Goal: Find contact information: Find contact information

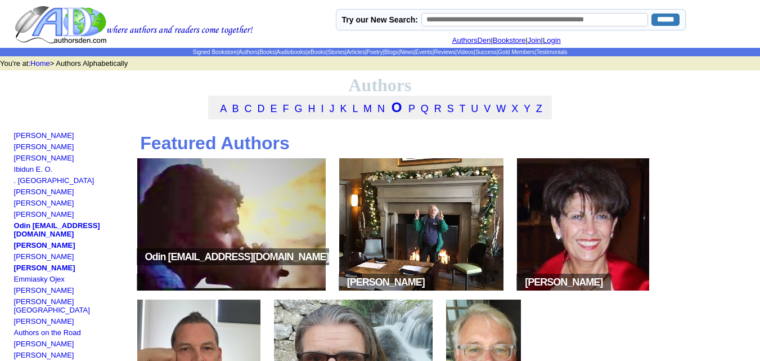
click at [483, 17] on input "text" at bounding box center [534, 20] width 227 height 14
type input "*********"
click at [662, 26] on input "******" at bounding box center [666, 20] width 28 height 12
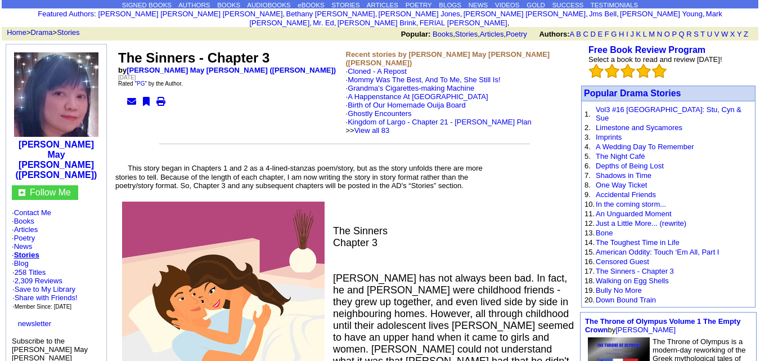
scroll to position [51, 0]
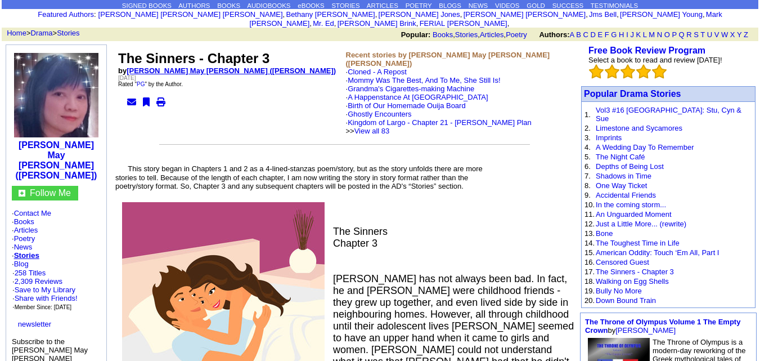
click at [141, 66] on link "Sandie May Joyce (Sandie Angel)" at bounding box center [231, 70] width 209 height 8
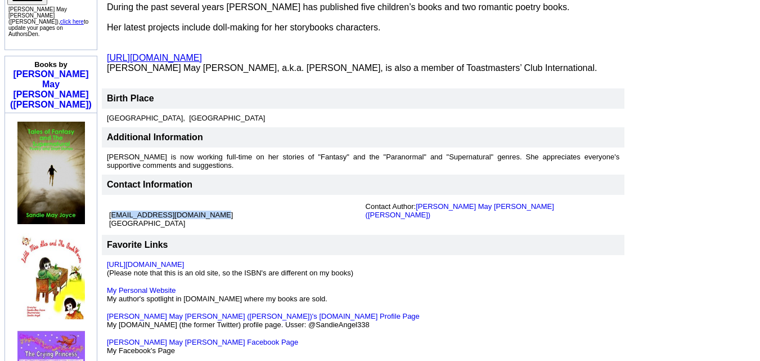
scroll to position [493, 0]
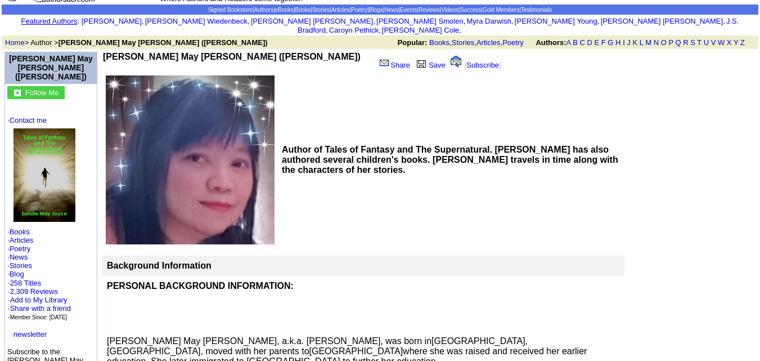
scroll to position [41, 0]
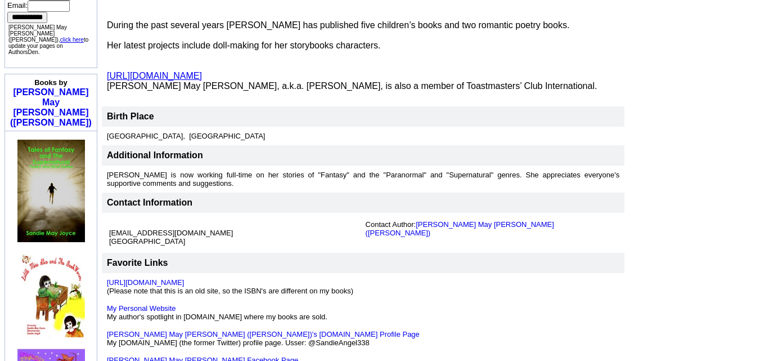
click at [730, 172] on td at bounding box center [691, 5] width 131 height 745
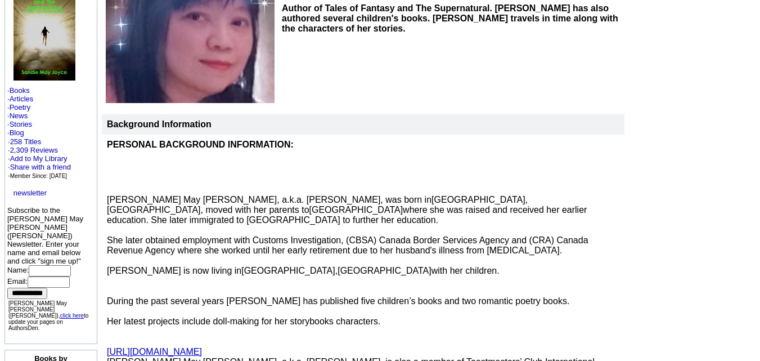
scroll to position [147, 0]
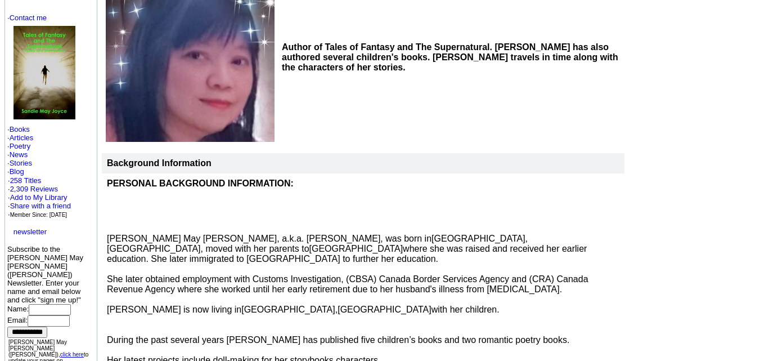
click at [29, 59] on img at bounding box center [45, 72] width 62 height 93
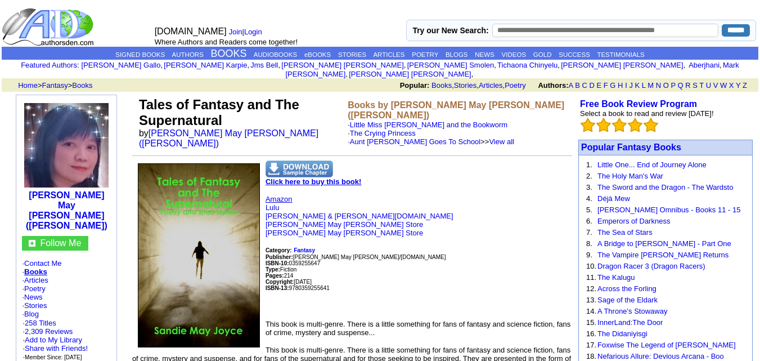
click at [290, 195] on link "Amazon" at bounding box center [279, 199] width 27 height 8
click at [397, 232] on p "Amazon Lulu Barnes & Noble.com Sandie May Joyce's Store Sandie May Joyce's Stor…" at bounding box center [352, 253] width 440 height 116
click at [163, 128] on link "Sandie May Joyce (Sandie Angel)" at bounding box center [228, 138] width 179 height 20
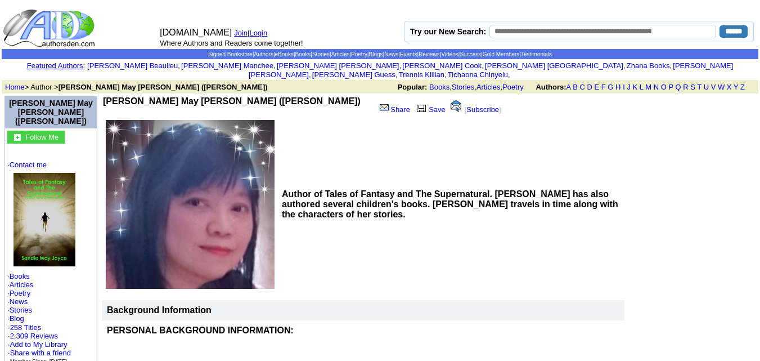
click at [123, 96] on b "[PERSON_NAME] May [PERSON_NAME] ([PERSON_NAME])" at bounding box center [232, 101] width 258 height 10
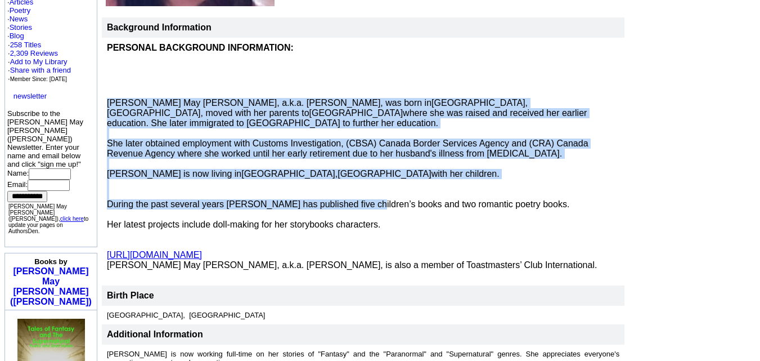
scroll to position [283, 0]
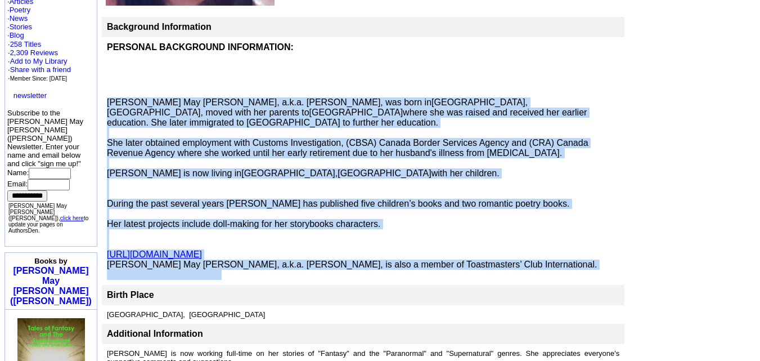
copy font "Sandie May Joyce, a.k.a. Sandie Angel, was born in Guangzhou, China , moved wit…"
click at [641, 194] on td at bounding box center [691, 184] width 131 height 745
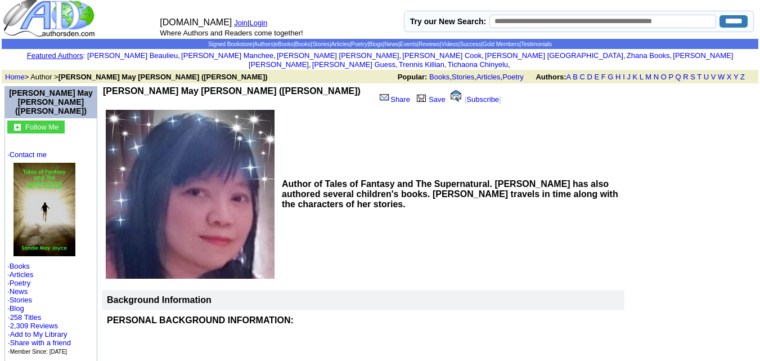
scroll to position [0, 0]
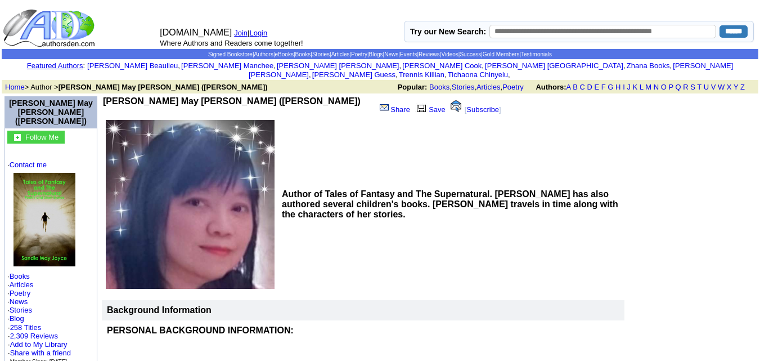
click at [46, 204] on img at bounding box center [45, 219] width 62 height 93
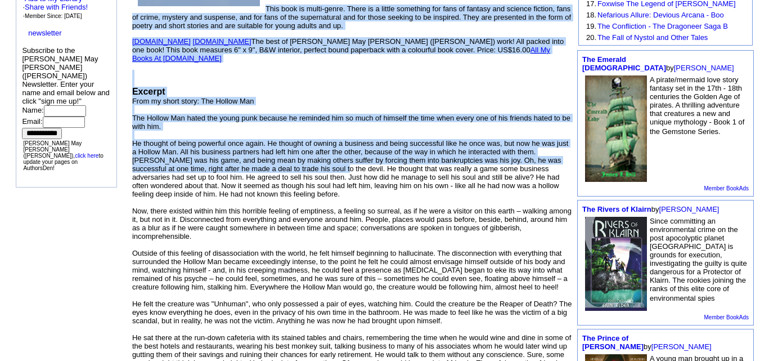
scroll to position [348, 0]
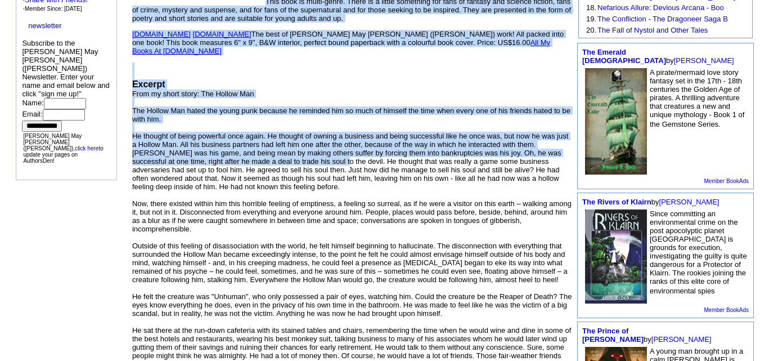
click at [300, 147] on font "From my short story: The Hollow Man The Hollow Man hated the young punk because…" at bounding box center [352, 279] width 440 height 380
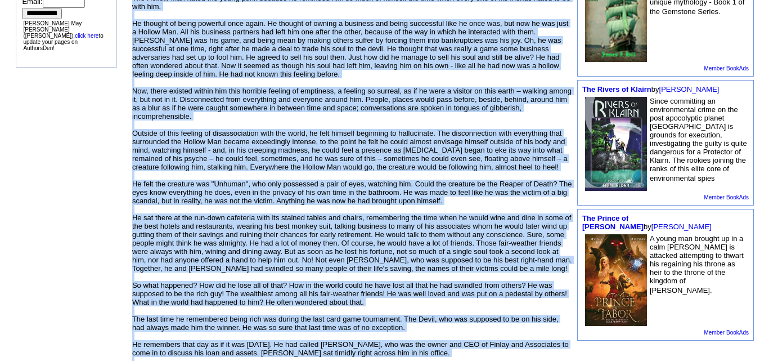
scroll to position [480, 0]
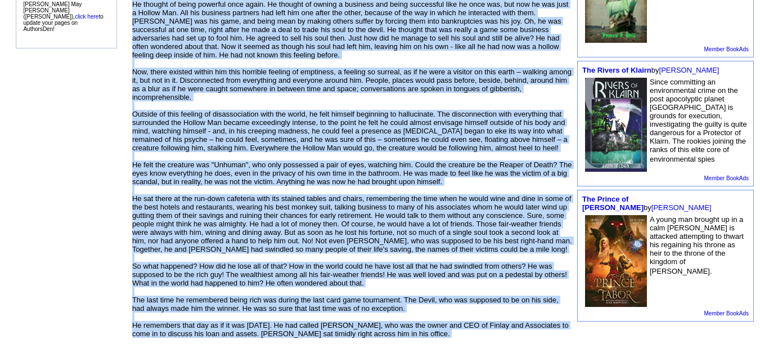
copy td "Tales of Fantasy and The Supernatural by Sandie May Joyce (Sandie Angel) Books …"
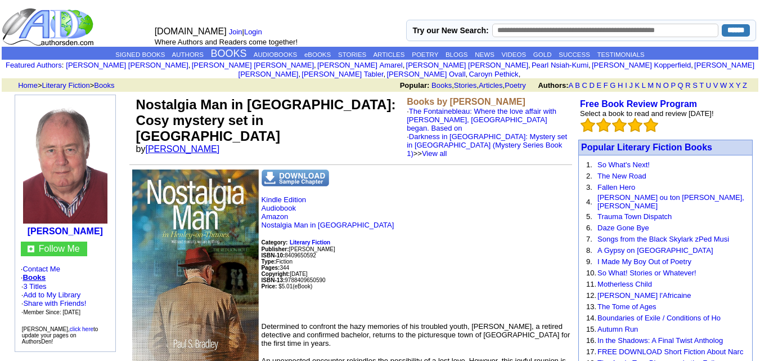
click at [173, 144] on link "Paul S Bradley" at bounding box center [183, 149] width 74 height 10
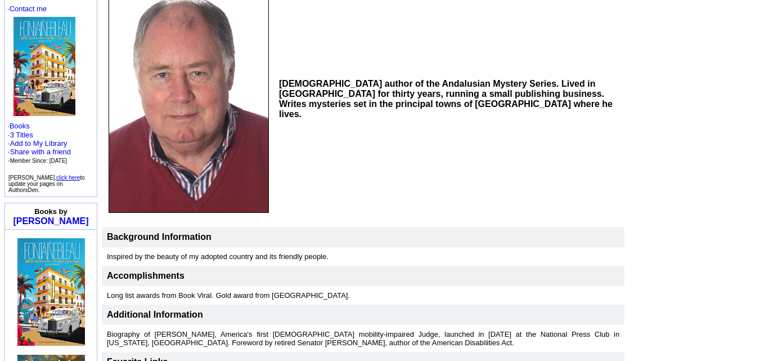
scroll to position [138, 0]
click at [731, 180] on td at bounding box center [691, 177] width 131 height 443
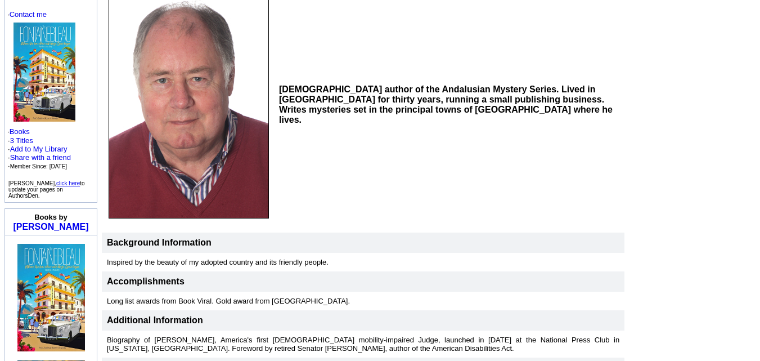
scroll to position [128, 0]
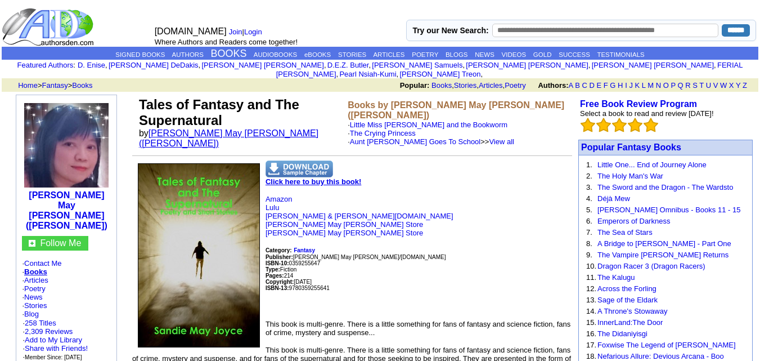
click at [210, 128] on link "[PERSON_NAME] May [PERSON_NAME] ([PERSON_NAME])" at bounding box center [228, 138] width 179 height 20
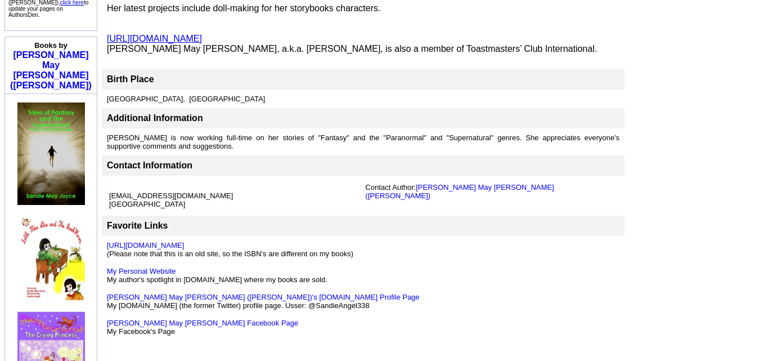
scroll to position [500, 0]
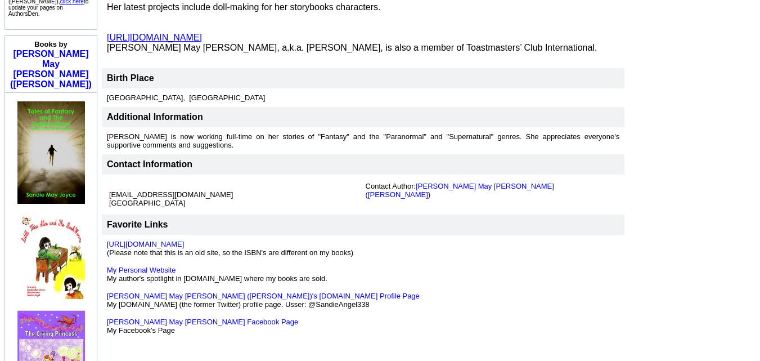
click at [118, 207] on font "[EMAIL_ADDRESS][DOMAIN_NAME] [GEOGRAPHIC_DATA]" at bounding box center [171, 198] width 124 height 17
click at [180, 209] on td "[EMAIL_ADDRESS][DOMAIN_NAME] [GEOGRAPHIC_DATA]" at bounding box center [235, 194] width 257 height 30
click at [248, 235] on td "Favorite Links" at bounding box center [363, 224] width 523 height 20
click at [208, 209] on td "sandie_may_angel@yahoo.ca Canada" at bounding box center [235, 194] width 257 height 30
click at [82, 310] on img at bounding box center [51, 354] width 68 height 88
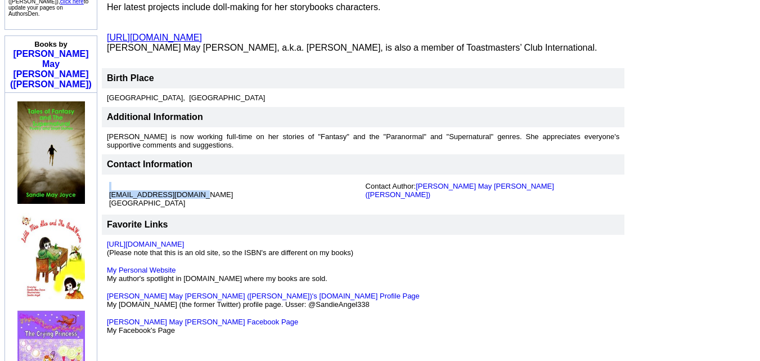
click at [80, 310] on img at bounding box center [51, 354] width 68 height 88
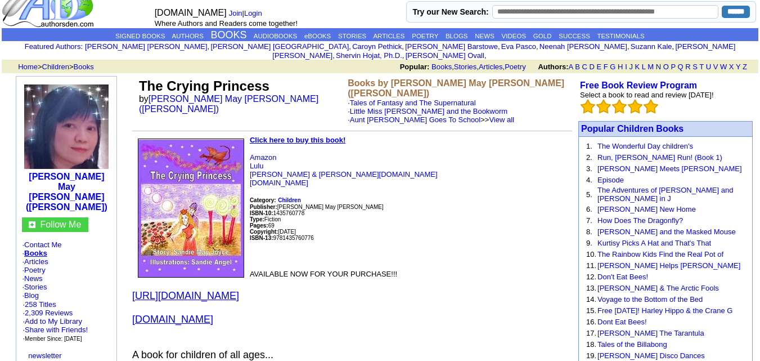
scroll to position [15, 0]
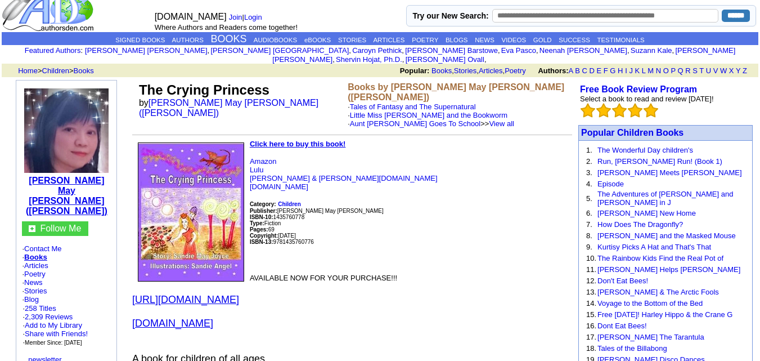
click at [54, 203] on b "[PERSON_NAME] May [PERSON_NAME] ([PERSON_NAME])" at bounding box center [67, 196] width 82 height 40
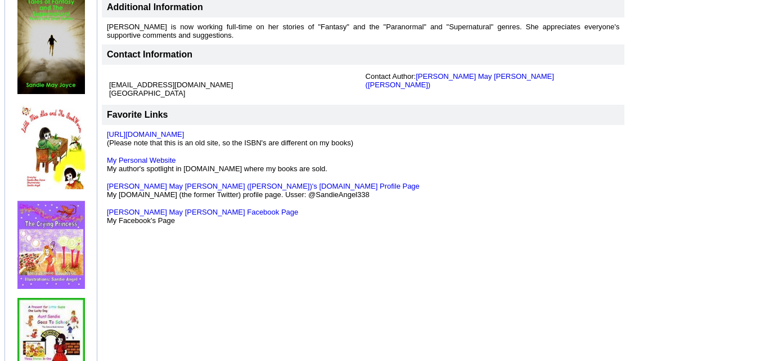
scroll to position [612, 0]
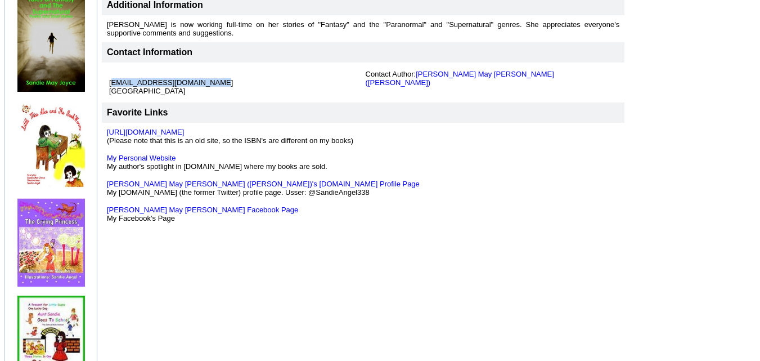
copy font "sandie_may_angel@yahoo.ca"
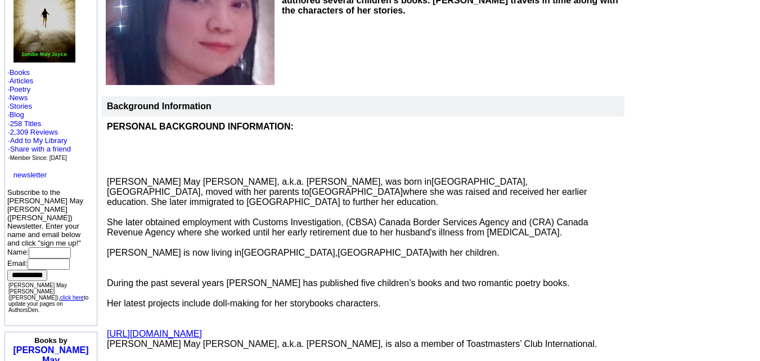
scroll to position [0, 0]
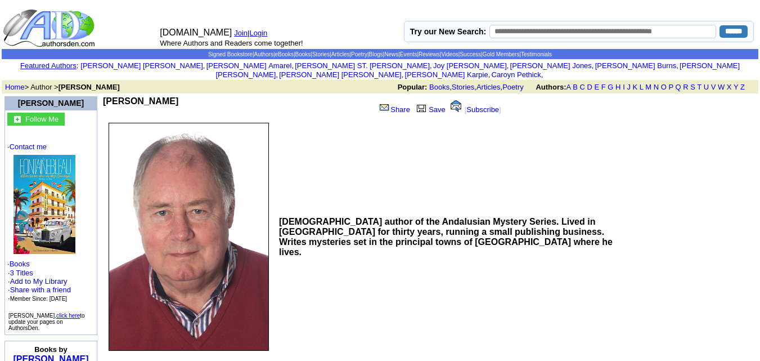
click at [662, 34] on input "text" at bounding box center [603, 32] width 227 height 14
type input "*********"
click at [729, 35] on input "******" at bounding box center [734, 31] width 28 height 12
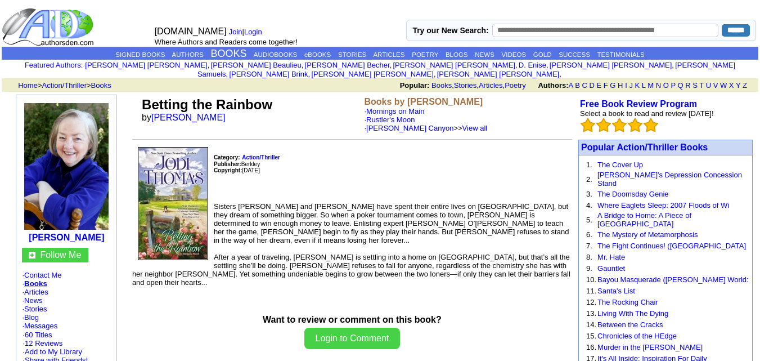
click at [517, 29] on input "text" at bounding box center [605, 31] width 227 height 14
type input "*********"
click at [727, 33] on input "******" at bounding box center [736, 30] width 28 height 12
click at [729, 33] on input "******" at bounding box center [736, 30] width 28 height 12
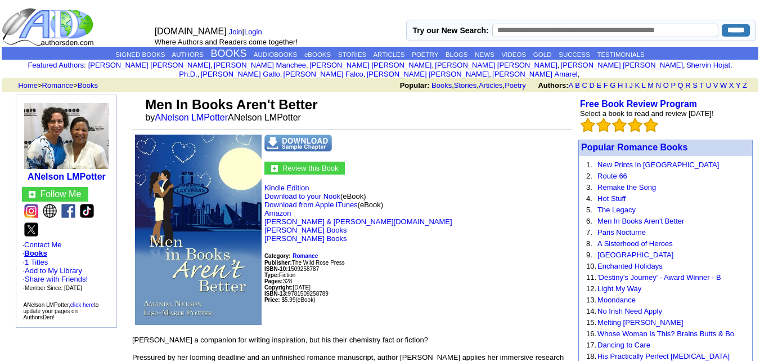
click at [569, 37] on input "text" at bounding box center [605, 31] width 227 height 14
type input "*********"
click at [727, 34] on input "******" at bounding box center [736, 30] width 28 height 12
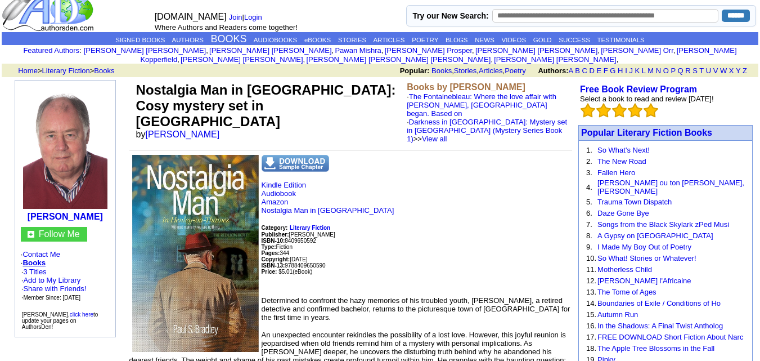
scroll to position [23, 0]
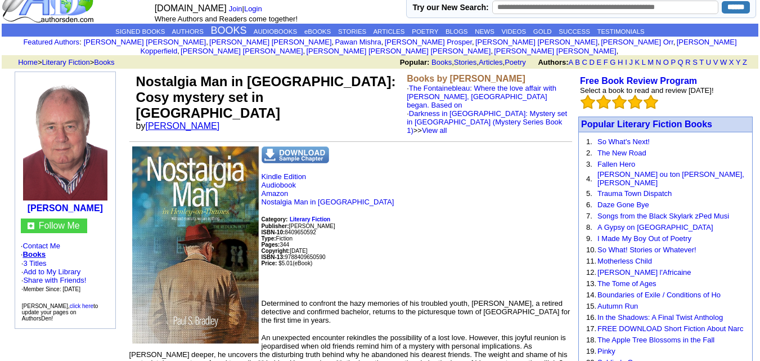
click at [191, 121] on link "[PERSON_NAME]" at bounding box center [183, 126] width 74 height 10
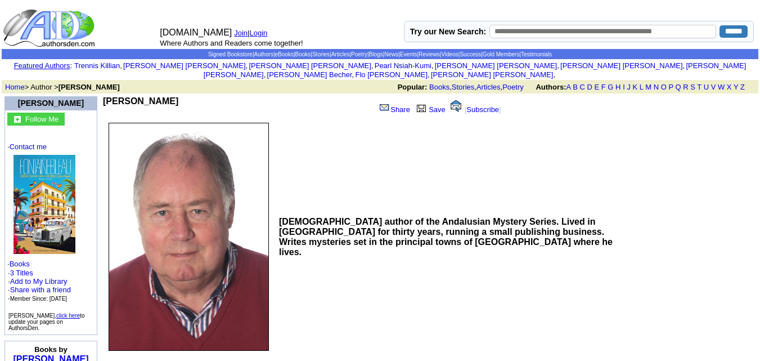
click at [52, 213] on img at bounding box center [45, 204] width 62 height 99
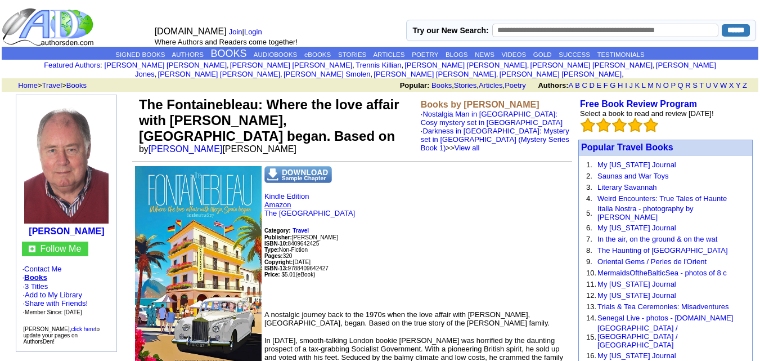
click at [284, 200] on link "Amazon" at bounding box center [277, 204] width 27 height 8
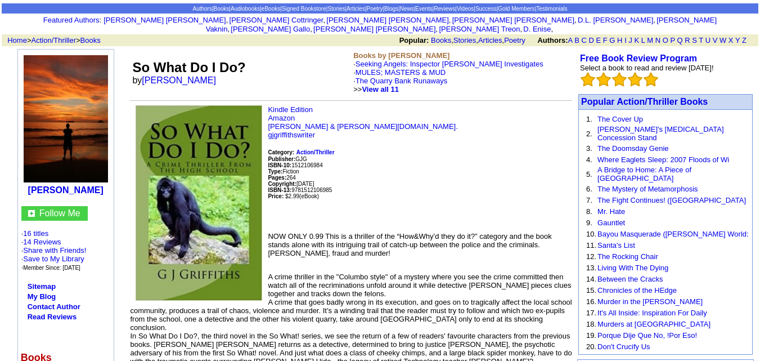
scroll to position [48, 0]
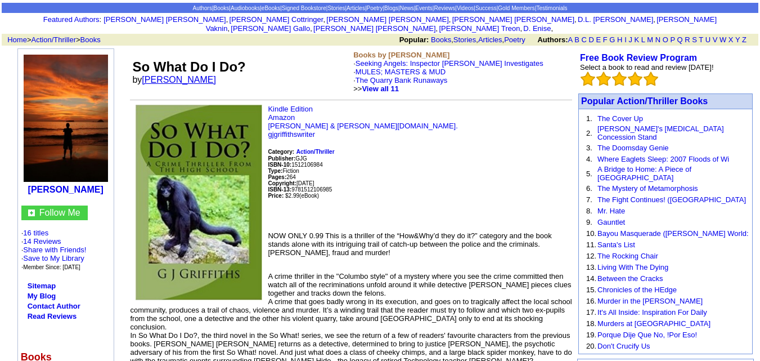
click at [168, 75] on link "[PERSON_NAME]" at bounding box center [179, 80] width 74 height 10
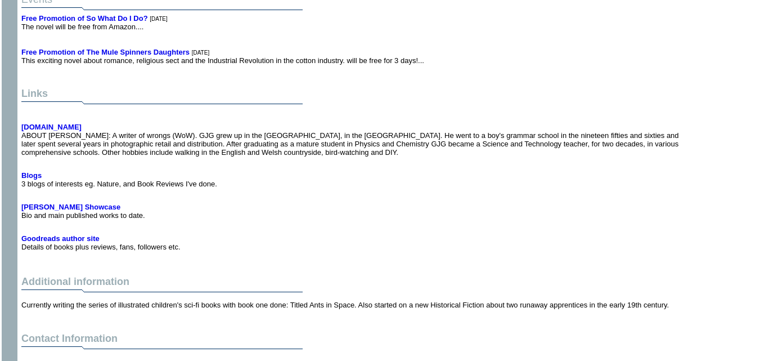
scroll to position [3140, 0]
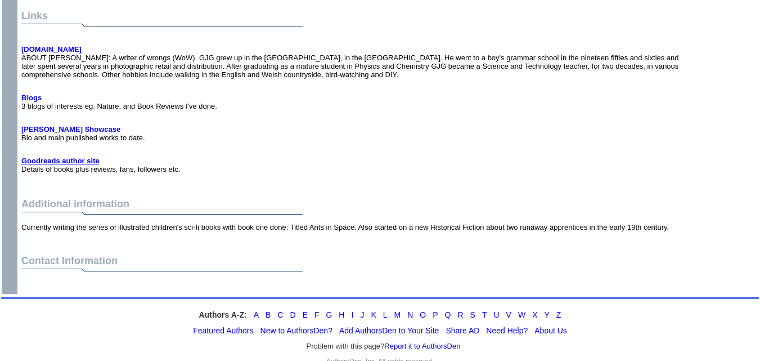
click at [40, 156] on b "Goodreads author site" at bounding box center [60, 160] width 78 height 8
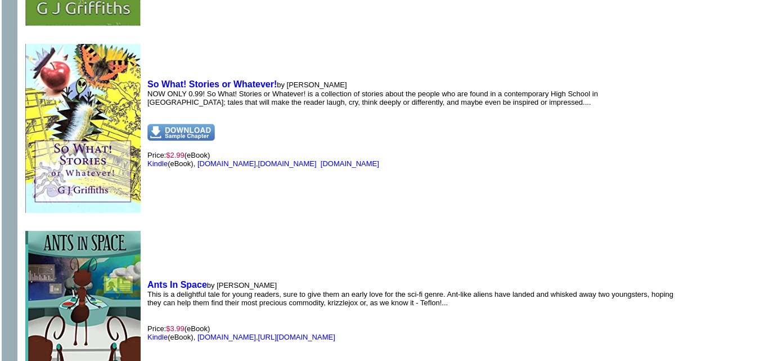
scroll to position [1810, 0]
